Goal: Task Accomplishment & Management: Manage account settings

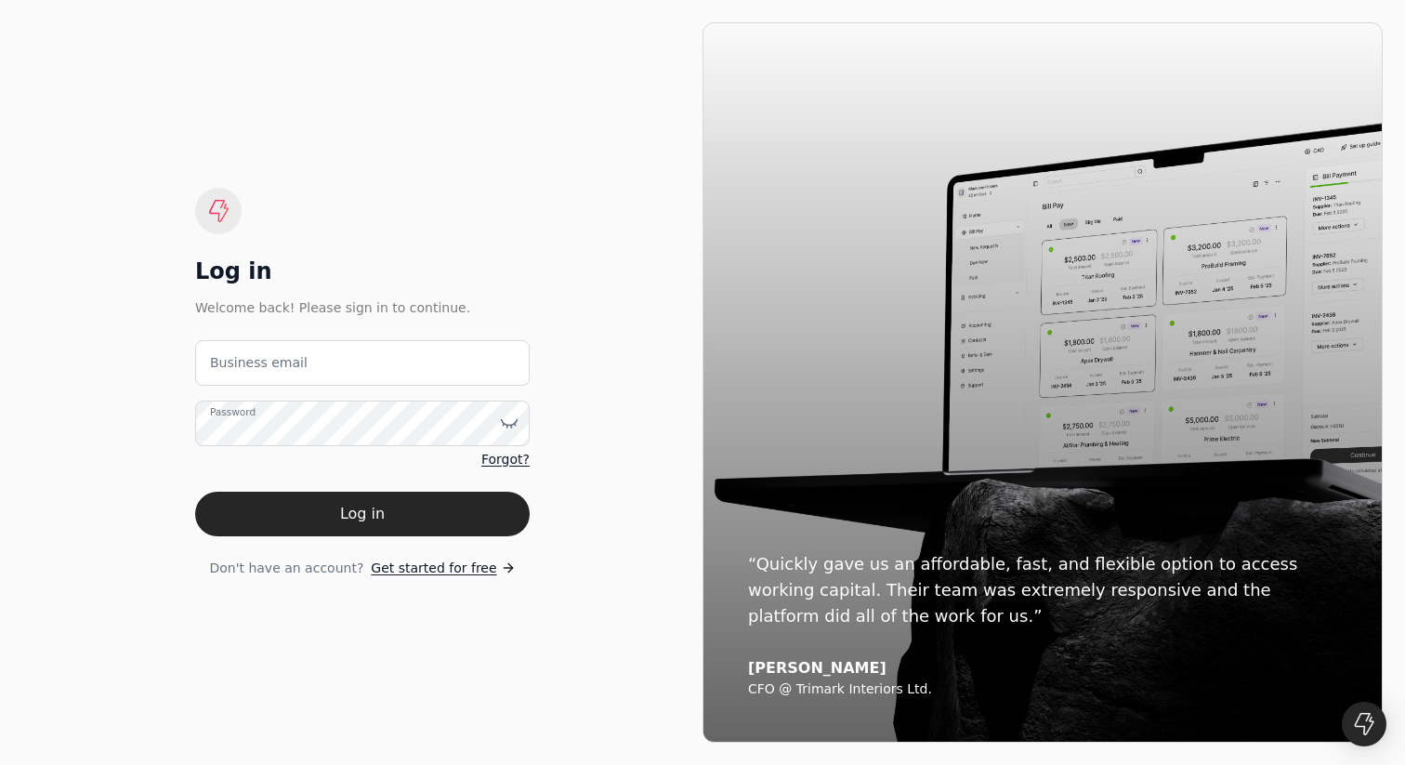
click at [454, 562] on span "Get started for free" at bounding box center [433, 568] width 125 height 20
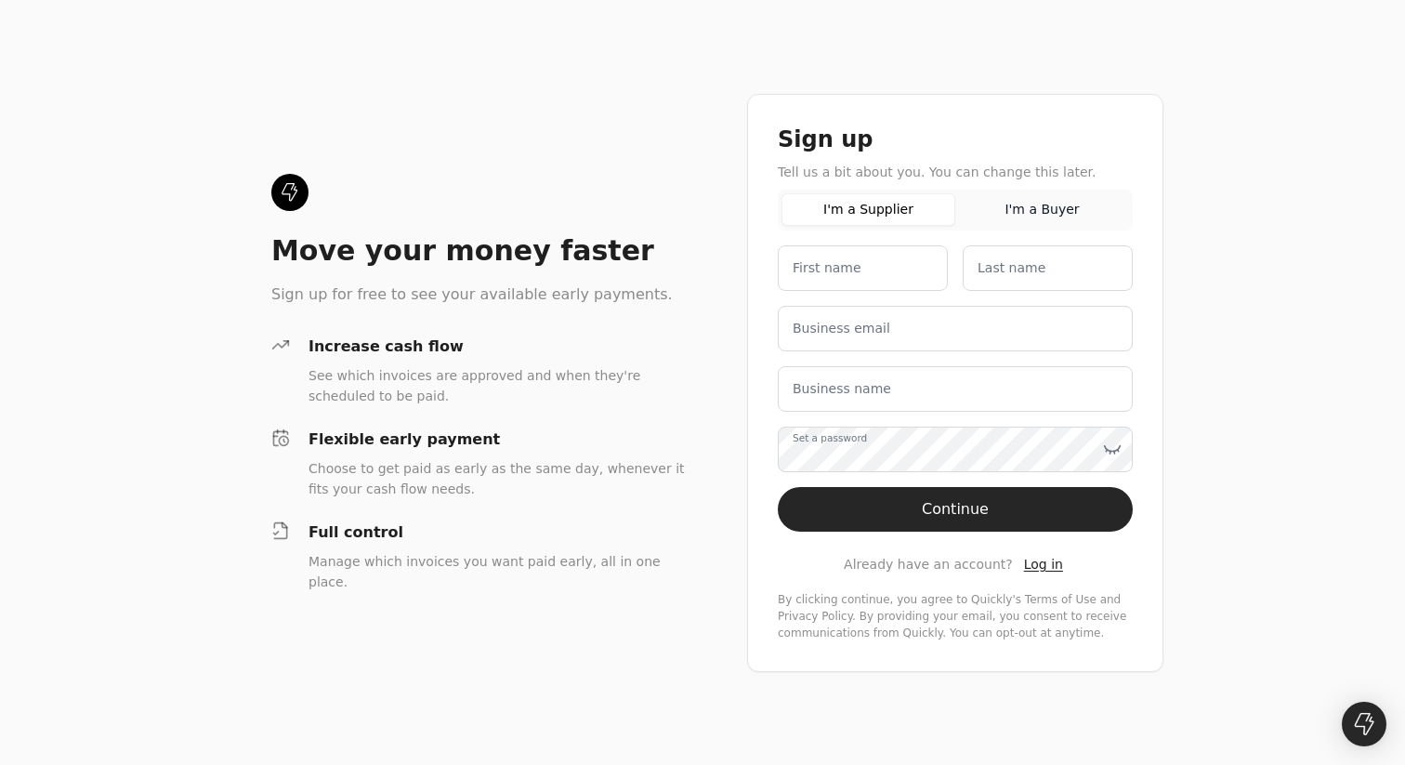
click at [1063, 214] on button "I'm a Buyer" at bounding box center [1042, 209] width 174 height 33
click at [912, 207] on button "I'm a Supplier" at bounding box center [869, 209] width 174 height 33
click at [1032, 557] on span "Log in" at bounding box center [1043, 564] width 39 height 15
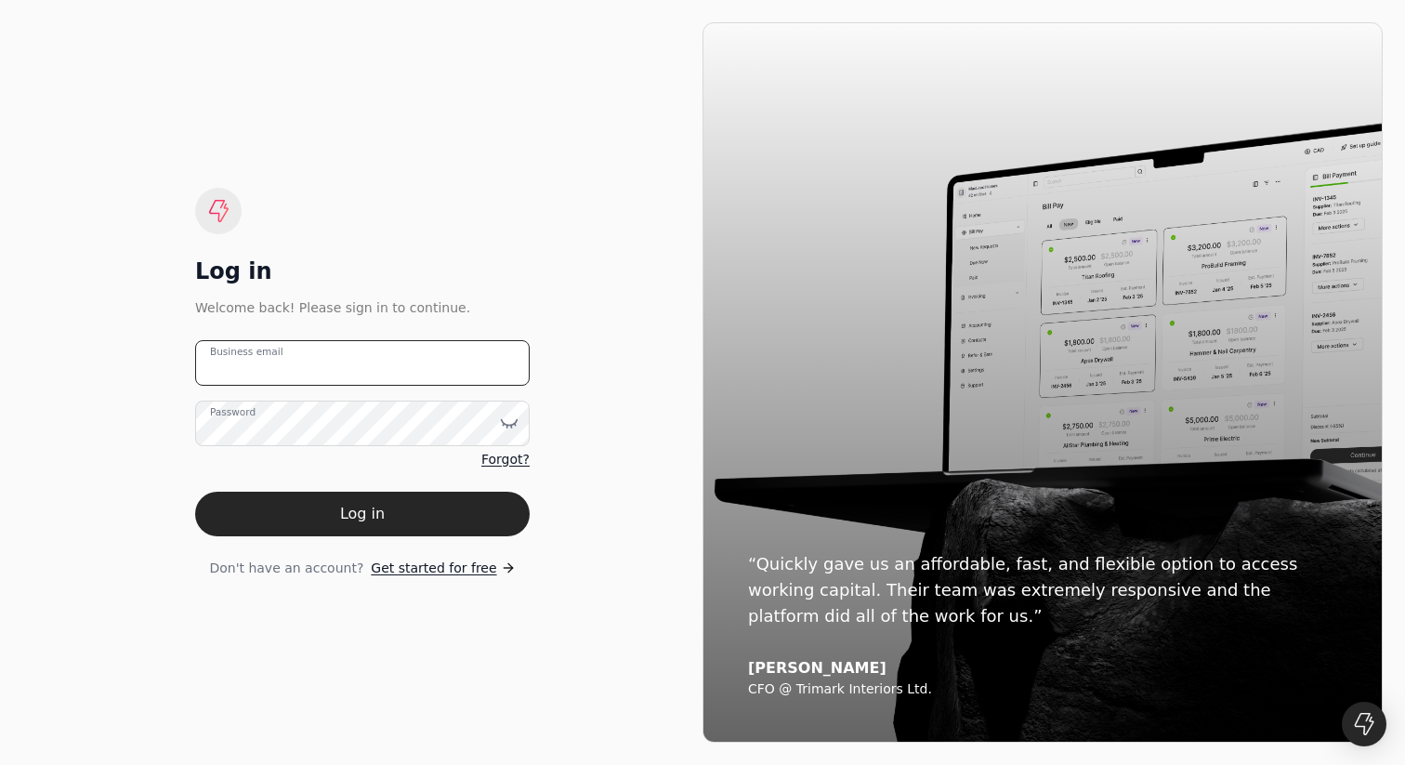
click at [470, 361] on email "Business email" at bounding box center [362, 363] width 335 height 46
type email "[PERSON_NAME][EMAIL_ADDRESS][DOMAIN_NAME]"
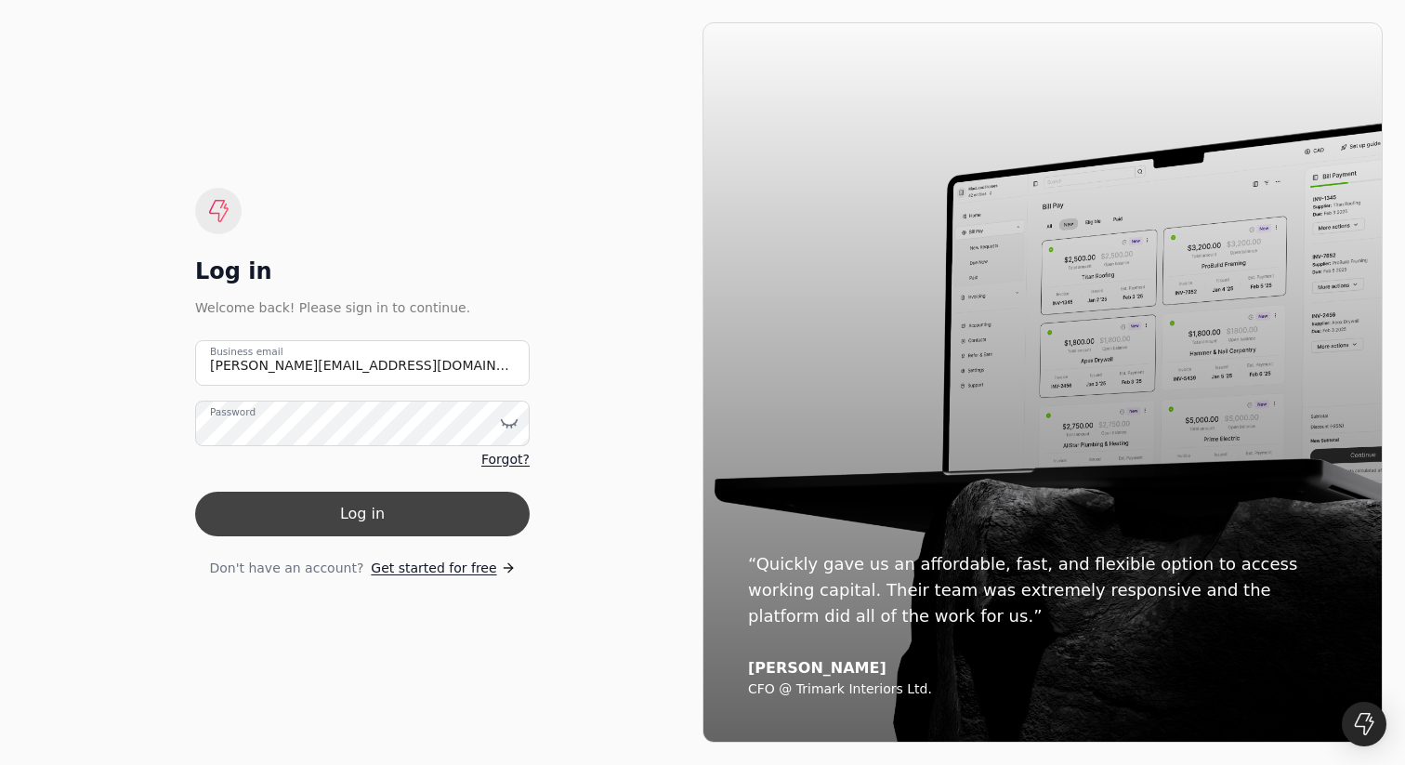
click at [390, 504] on button "Log in" at bounding box center [362, 514] width 335 height 45
